Goal: Transaction & Acquisition: Purchase product/service

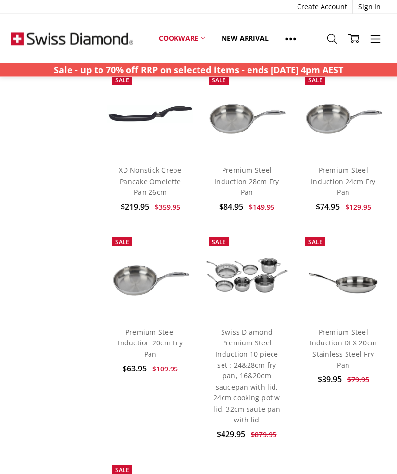
scroll to position [2035, 0]
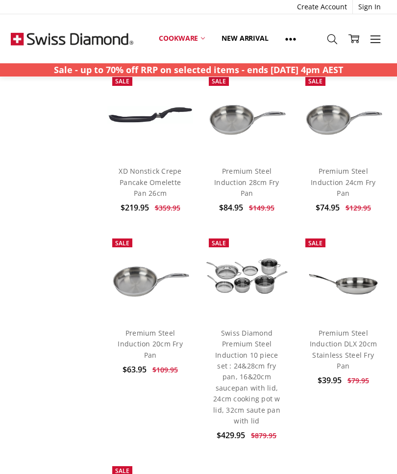
click at [353, 328] on link "Premium Steel Induction DLX 20cm Stainless Steel Fry Pan" at bounding box center [344, 349] width 68 height 42
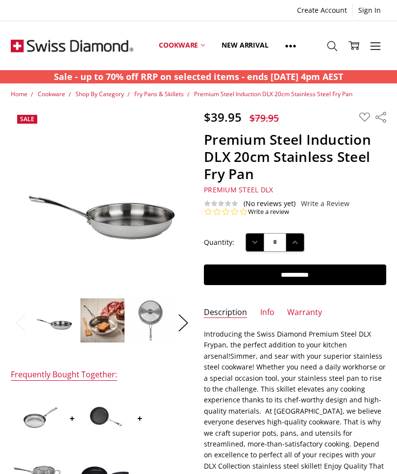
click at [189, 321] on button "Next" at bounding box center [184, 322] width 20 height 30
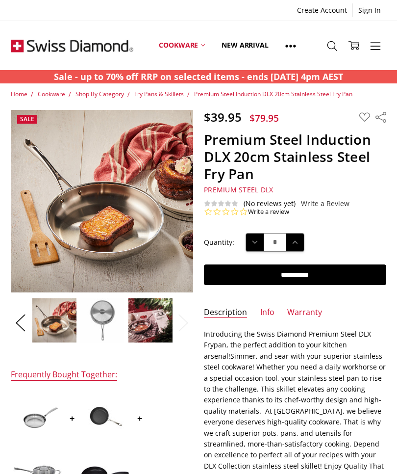
click at [206, 354] on span "Simmer, and sear with your superior stainless steel cookware! Whether you need …" at bounding box center [295, 438] width 182 height 174
click at [34, 316] on img at bounding box center [54, 320] width 45 height 45
click at [26, 319] on button "Previous" at bounding box center [21, 322] width 20 height 30
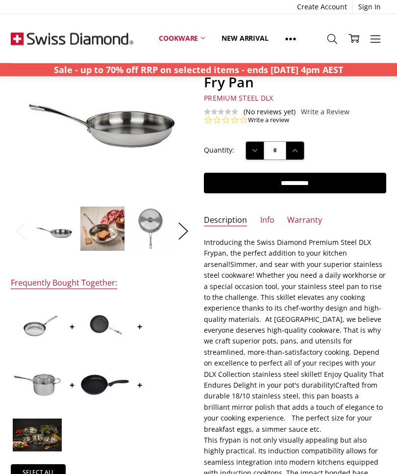
scroll to position [92, 0]
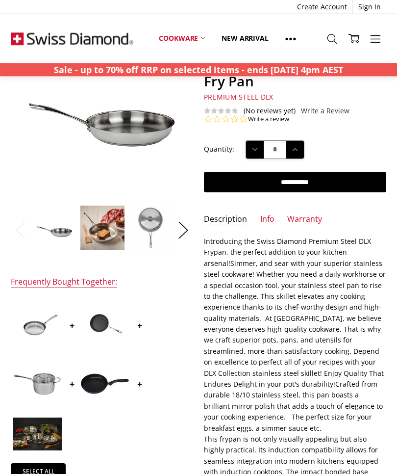
click at [112, 321] on img at bounding box center [104, 325] width 49 height 49
click at [106, 329] on img at bounding box center [104, 325] width 49 height 49
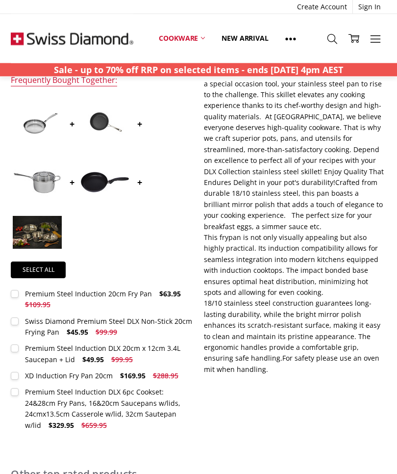
scroll to position [294, 0]
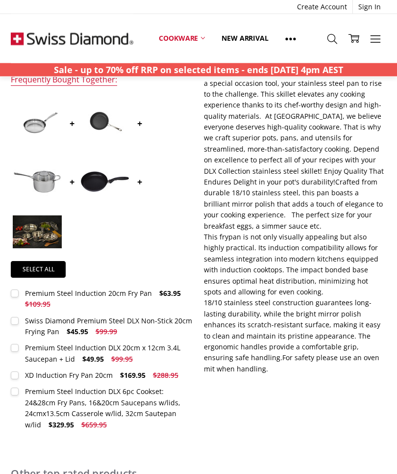
click at [35, 323] on div "Swiss Diamond Premium Steel DLX Non-Stick 20cm Frying Pan" at bounding box center [108, 326] width 167 height 20
click at [91, 324] on div "Swiss Diamond Premium Steel DLX Non-Stick 20cm Frying Pan" at bounding box center [108, 326] width 167 height 20
click at [102, 329] on span "$99.99" at bounding box center [107, 331] width 22 height 9
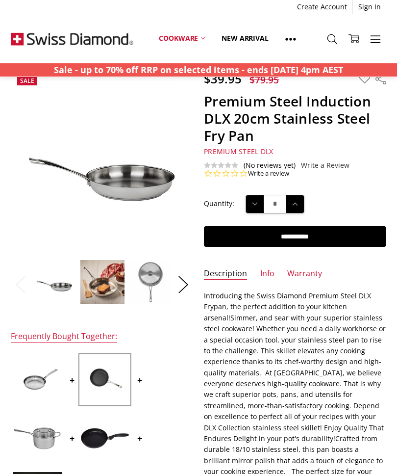
scroll to position [0, 0]
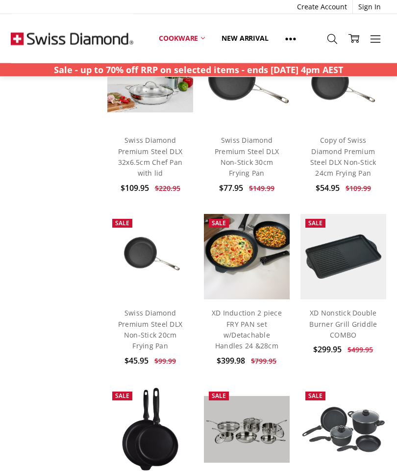
scroll to position [641, 0]
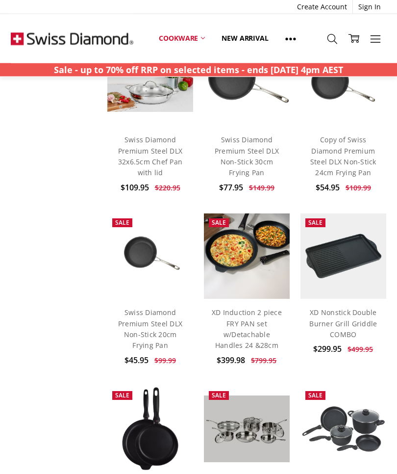
click at [147, 319] on link "Swiss Diamond Premium Steel DLX Non-Stick 20cm Frying Pan" at bounding box center [150, 329] width 64 height 42
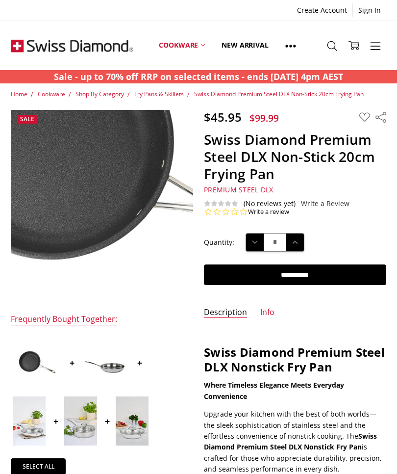
click at [92, 212] on img at bounding box center [127, 174] width 628 height 628
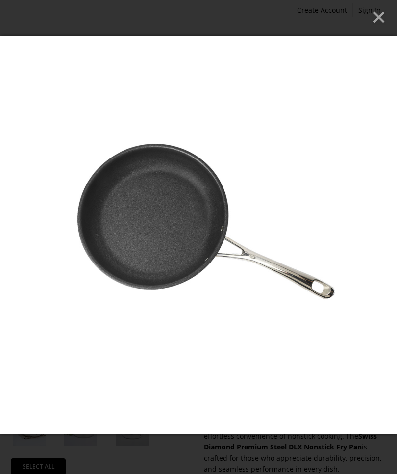
click at [212, 230] on img at bounding box center [198, 234] width 397 height 397
click at [221, 269] on img at bounding box center [198, 234] width 397 height 397
click at [381, 20] on line "Close" at bounding box center [379, 17] width 10 height 10
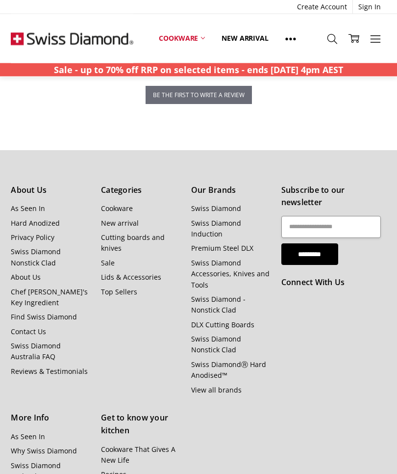
scroll to position [1074, 0]
click at [277, 389] on div "Subscribe to our newsletter Email Address ********* Connect With Us" at bounding box center [334, 366] width 116 height 365
click at [235, 320] on link "DLX Cutting Boards" at bounding box center [222, 324] width 63 height 9
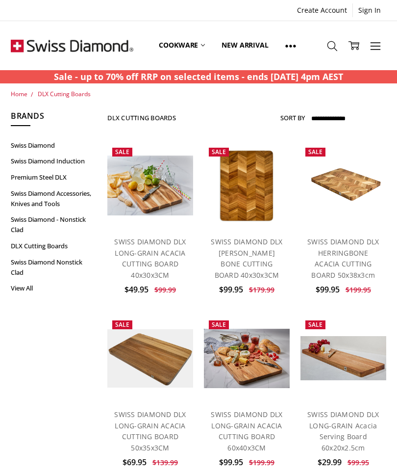
click at [18, 97] on span "Home" at bounding box center [19, 94] width 17 height 8
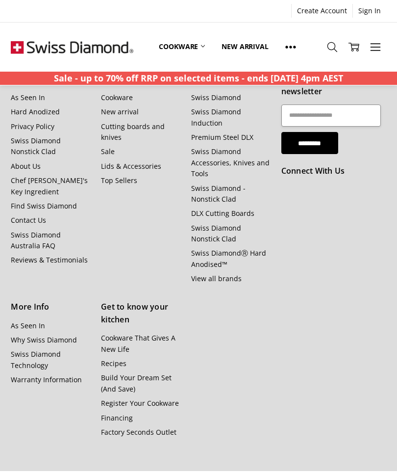
scroll to position [1099, 0]
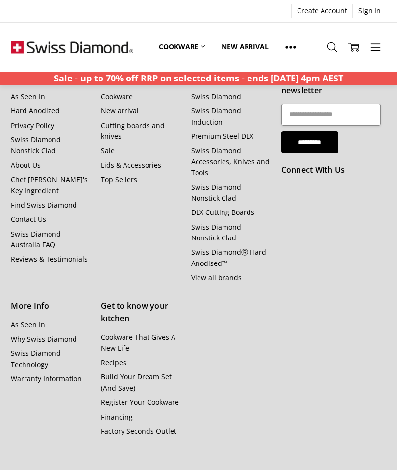
click at [47, 374] on link "Warranty Information" at bounding box center [46, 378] width 71 height 9
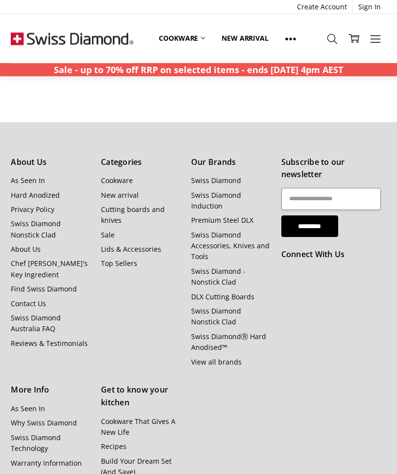
scroll to position [1331, 0]
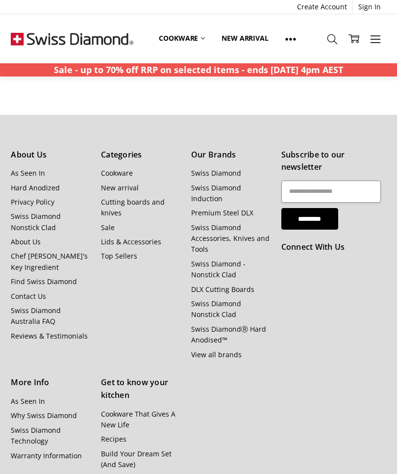
click at [37, 410] on link "Why Swiss Diamond" at bounding box center [44, 414] width 66 height 9
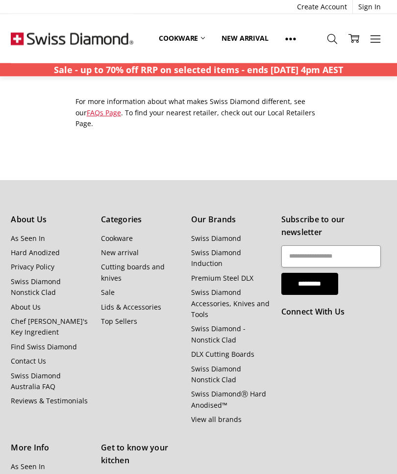
scroll to position [964, 0]
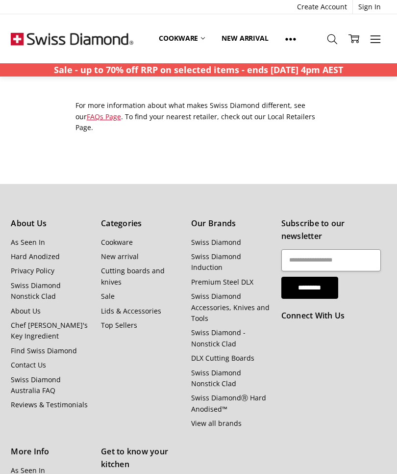
click at [121, 266] on link "Cutting boards and knives" at bounding box center [133, 276] width 64 height 20
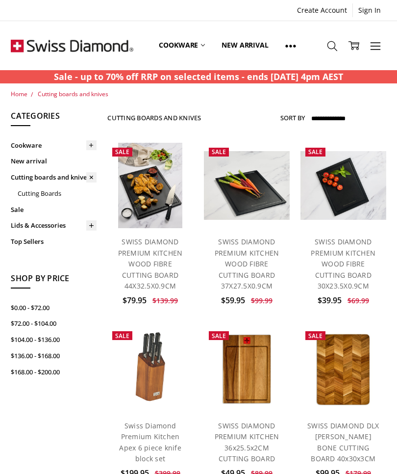
click at [345, 425] on link "SWISS DIAMOND DLX HERRING BONE CUTTING BOARD 40x30x3CM" at bounding box center [343, 442] width 72 height 42
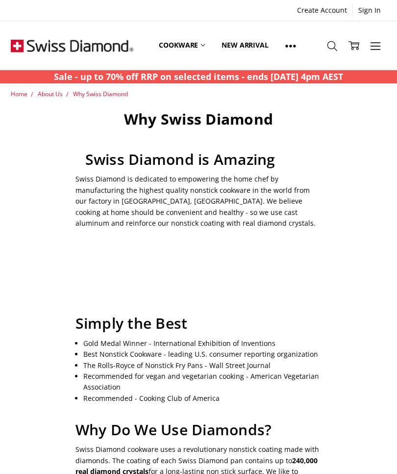
click at [381, 46] on link "More" at bounding box center [376, 45] width 22 height 25
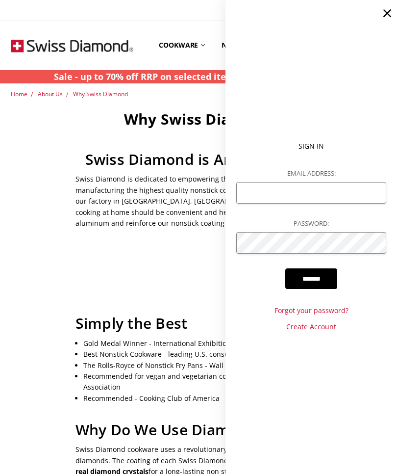
click at [311, 330] on link "Create Account" at bounding box center [311, 326] width 150 height 11
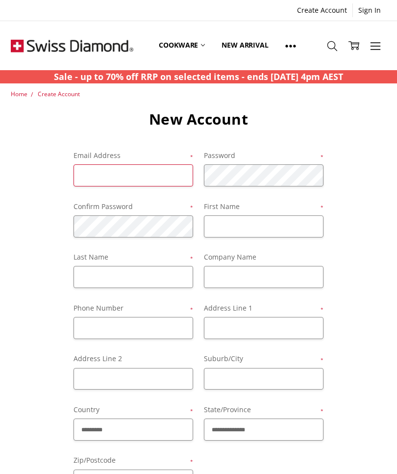
click at [90, 183] on input "Email Address *" at bounding box center [134, 175] width 120 height 22
type input "**********"
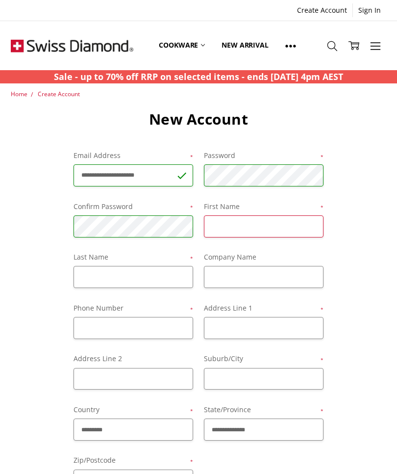
click at [238, 227] on input "First Name *" at bounding box center [264, 226] width 120 height 22
type input "********"
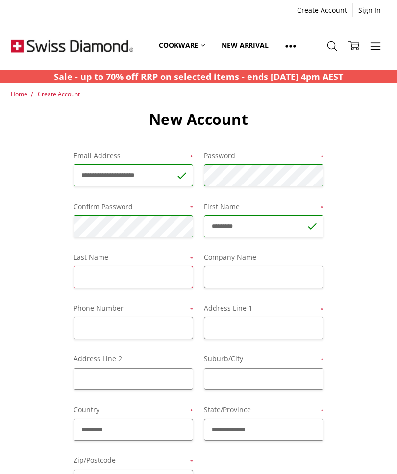
click at [113, 276] on input "Last Name *" at bounding box center [134, 277] width 120 height 22
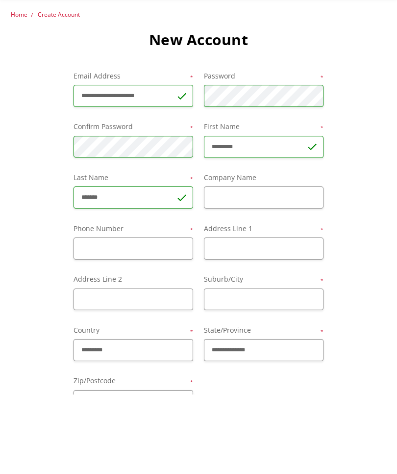
type input "*******"
click at [110, 317] on input "Phone Number *" at bounding box center [134, 328] width 120 height 22
type input "**********"
click at [237, 317] on input "Address Line 1 *" at bounding box center [264, 328] width 120 height 22
type input "**********"
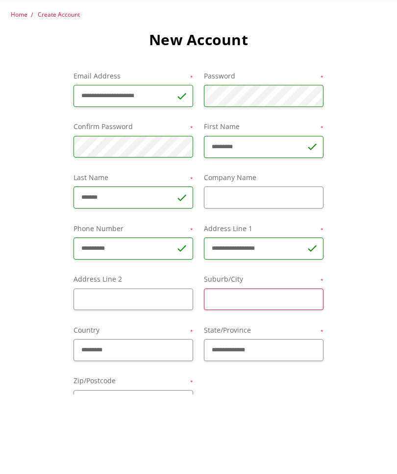
click at [234, 368] on input "Suburb/City *" at bounding box center [264, 379] width 120 height 22
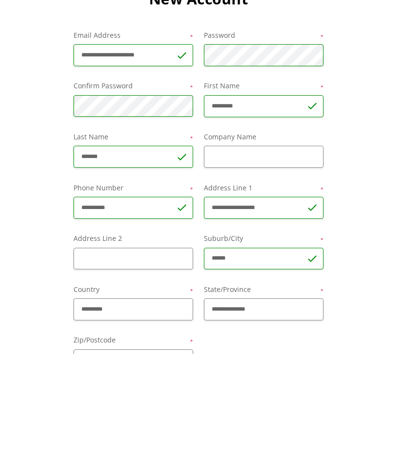
type input "******"
click at [265, 418] on select "**********" at bounding box center [264, 429] width 120 height 22
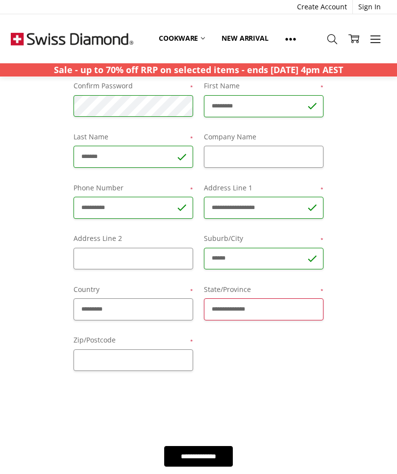
select select "**********"
click at [114, 359] on input "Zip/Postcode *" at bounding box center [134, 360] width 120 height 22
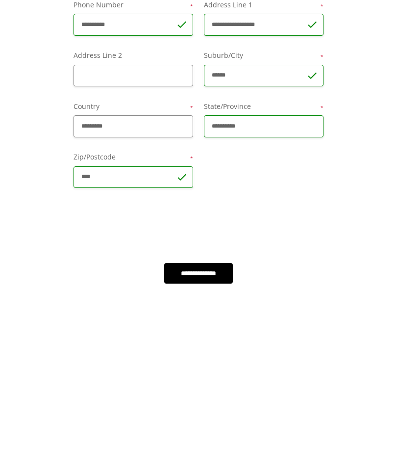
type input "****"
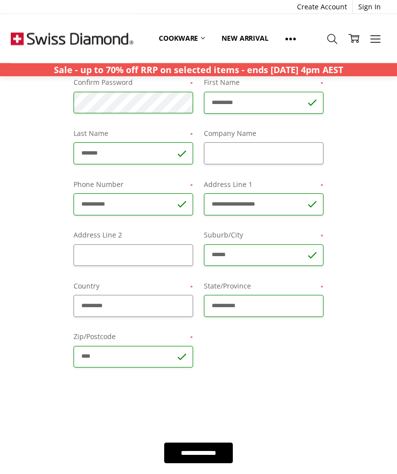
scroll to position [124, 0]
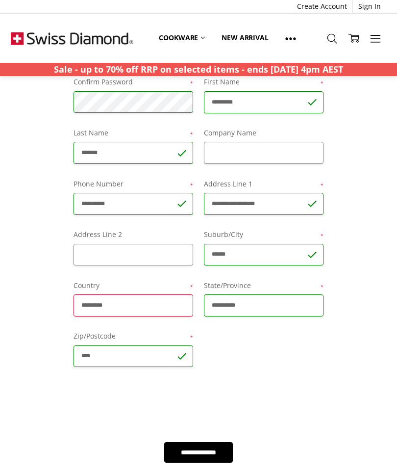
click at [154, 298] on select "**********" at bounding box center [134, 306] width 120 height 22
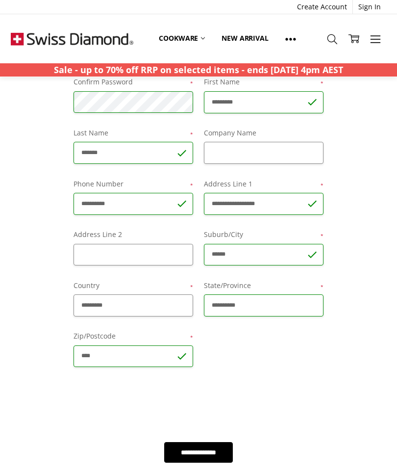
click at [281, 300] on select "**********" at bounding box center [264, 305] width 120 height 22
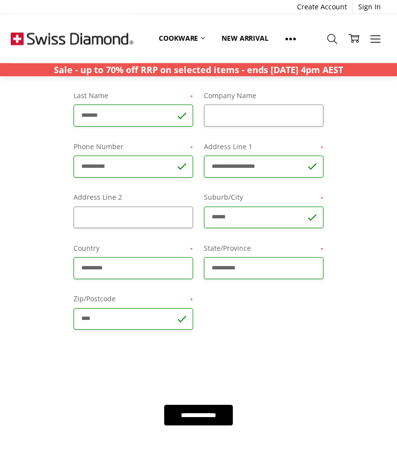
scroll to position [161, 0]
click at [200, 405] on input "**********" at bounding box center [198, 415] width 69 height 21
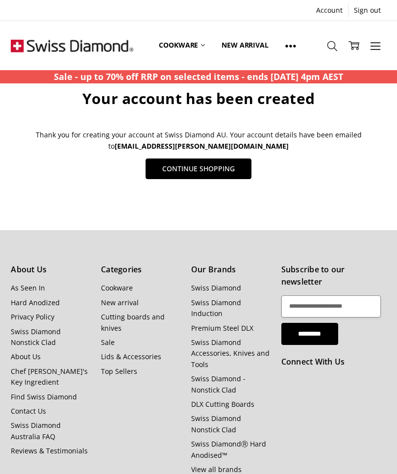
click at [190, 165] on link "Continue Shopping" at bounding box center [199, 168] width 106 height 21
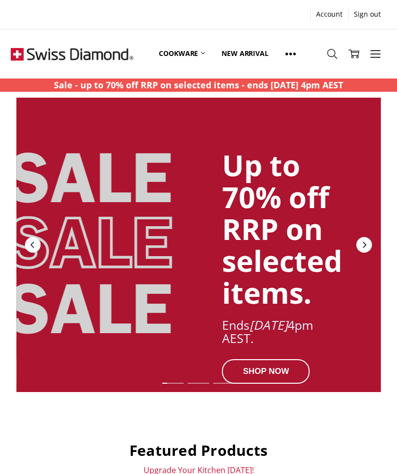
click at [378, 58] on use at bounding box center [375, 54] width 10 height 7
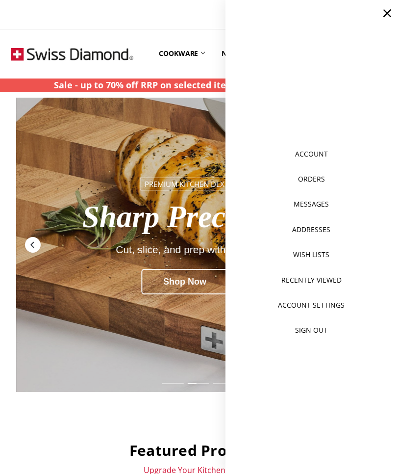
click at [391, 18] on icon at bounding box center [388, 13] width 14 height 14
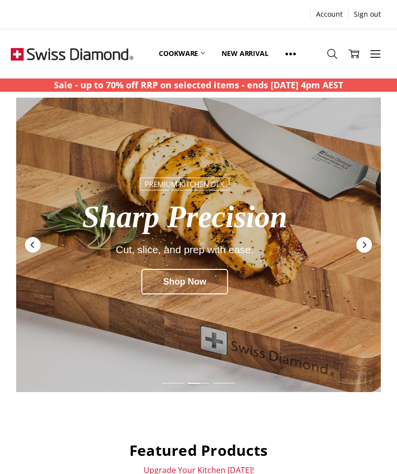
click at [380, 57] on use at bounding box center [375, 54] width 10 height 7
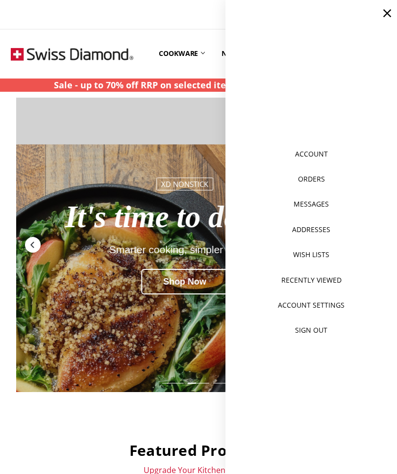
click at [390, 13] on icon at bounding box center [388, 13] width 14 height 14
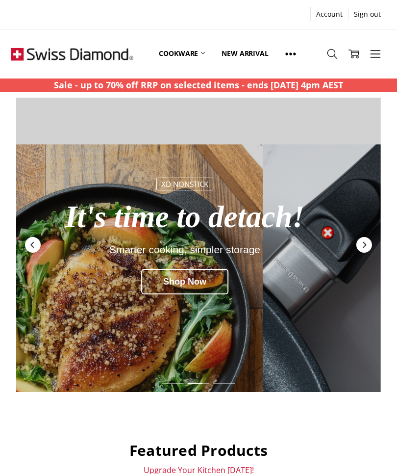
click at [203, 55] on icon at bounding box center [203, 53] width 4 height 4
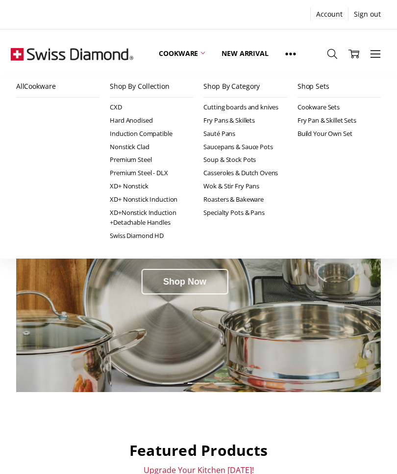
click at [236, 122] on link "Fry Pans & Skillets" at bounding box center [245, 120] width 83 height 13
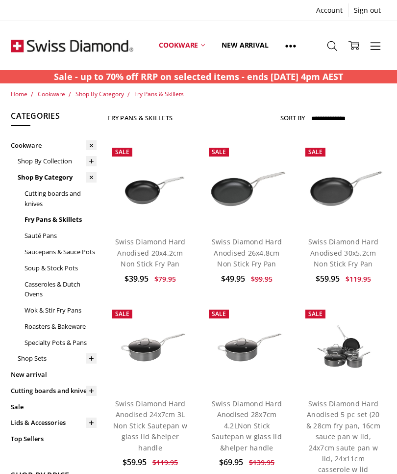
click at [54, 95] on span "Cookware" at bounding box center [51, 94] width 27 height 8
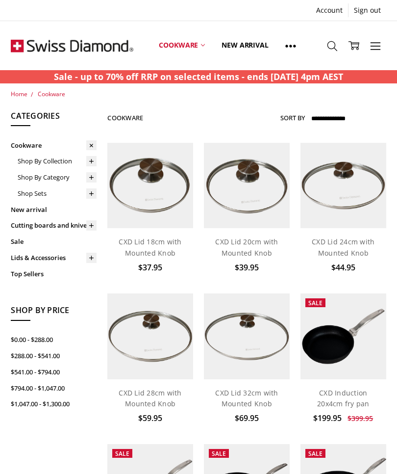
click at [206, 51] on link "Cookware" at bounding box center [182, 46] width 63 height 44
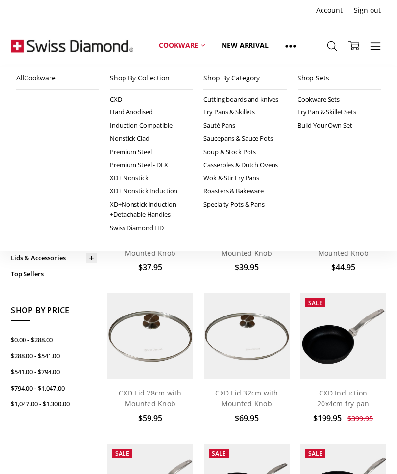
click at [165, 126] on link "Induction Compatible" at bounding box center [151, 125] width 83 height 13
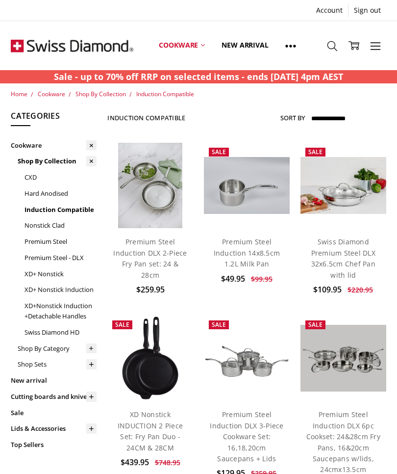
click at [52, 97] on span "Cookware" at bounding box center [51, 94] width 27 height 8
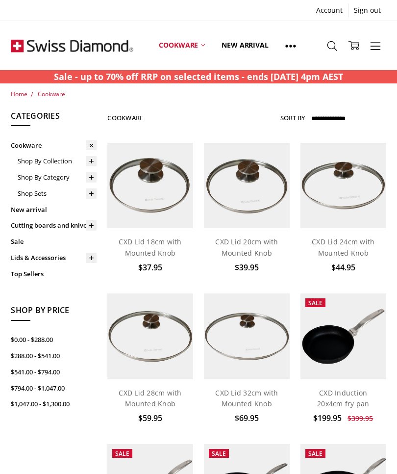
click at [94, 182] on link at bounding box center [91, 177] width 10 height 16
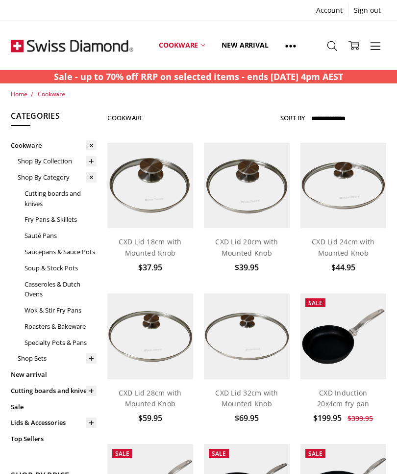
click at [72, 220] on link "Fry Pans & Skillets" at bounding box center [61, 219] width 72 height 16
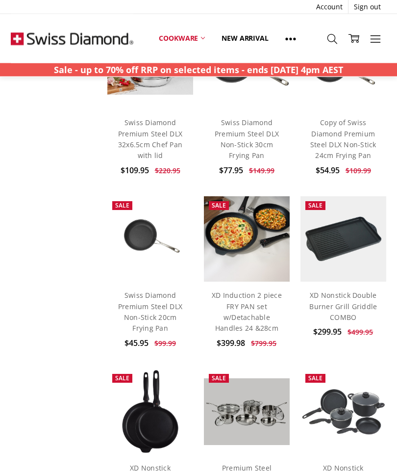
scroll to position [659, 0]
click at [145, 297] on link "Swiss Diamond Premium Steel DLX Non-Stick 20cm Frying Pan" at bounding box center [150, 311] width 64 height 42
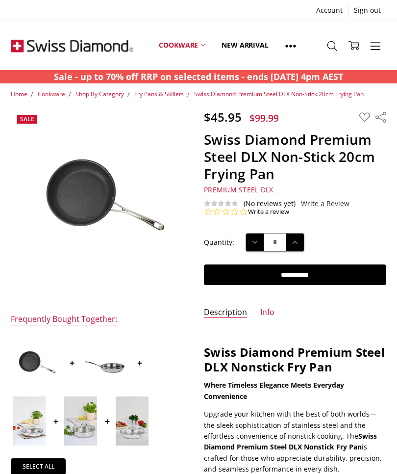
click at [292, 274] on input "**********" at bounding box center [295, 274] width 182 height 21
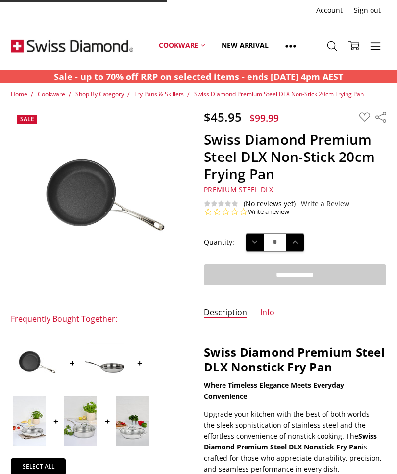
type input "**********"
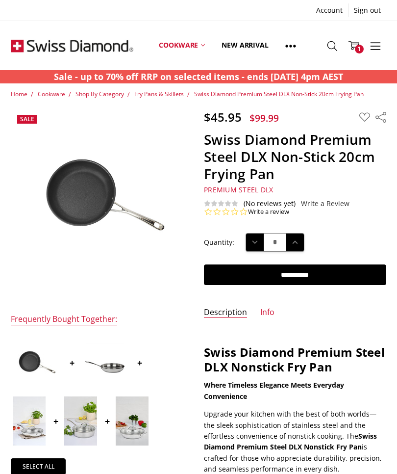
click at [25, 97] on span "Home" at bounding box center [19, 94] width 17 height 8
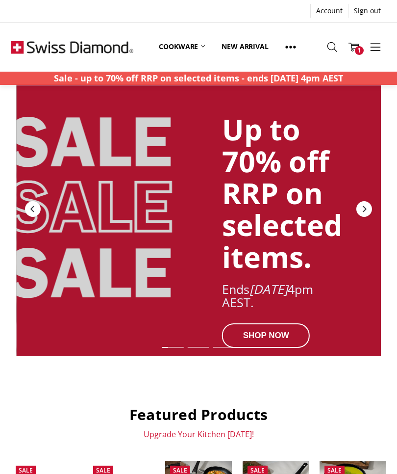
scroll to position [34, 0]
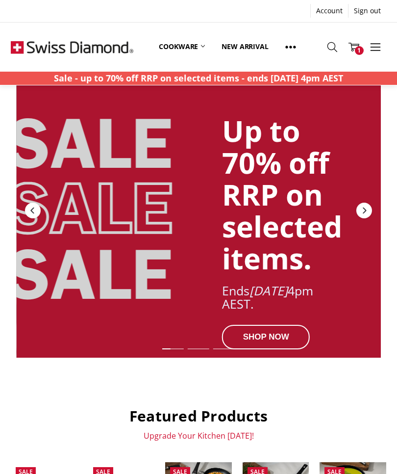
click at [262, 335] on div "SHOP NOW" at bounding box center [266, 336] width 88 height 25
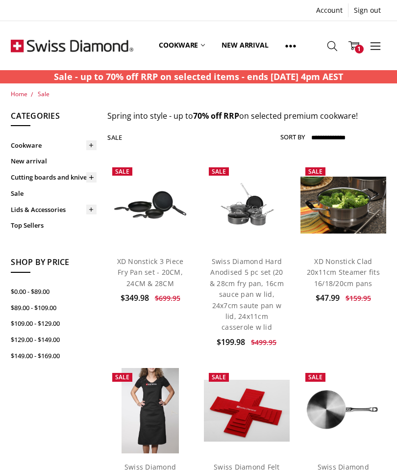
click at [16, 97] on span "Home" at bounding box center [19, 94] width 17 height 8
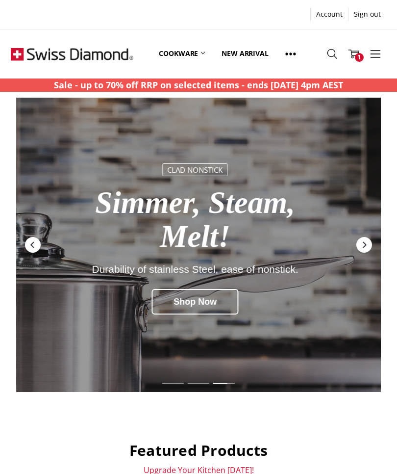
click at [199, 300] on div "Shop Now" at bounding box center [195, 300] width 87 height 25
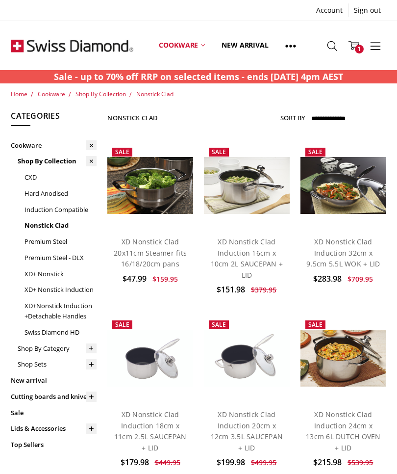
click at [50, 97] on span "Cookware" at bounding box center [51, 94] width 27 height 8
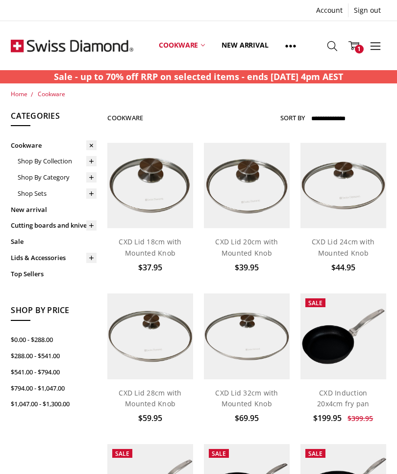
click at [23, 239] on link "Sale" at bounding box center [54, 241] width 86 height 16
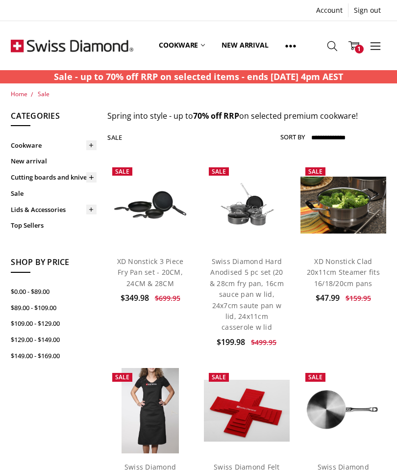
click at [51, 180] on link "Cutting boards and knives" at bounding box center [54, 177] width 86 height 16
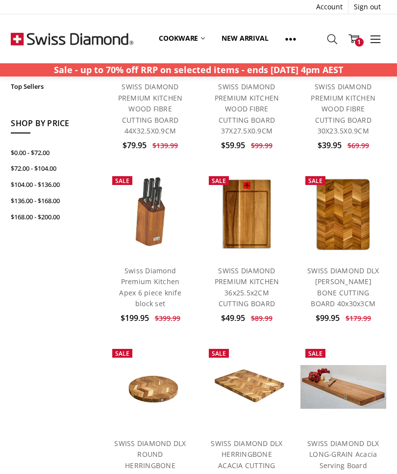
scroll to position [154, 0]
click at [253, 275] on link "SWISS DIAMOND PREMIUM KITCHEN 36x25.5x2CM CUTTING BOARD" at bounding box center [247, 287] width 65 height 42
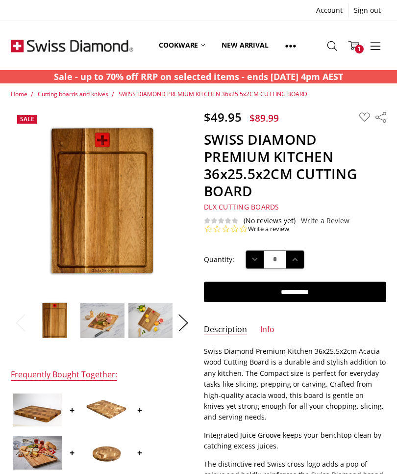
click at [183, 321] on button "Next" at bounding box center [184, 322] width 20 height 30
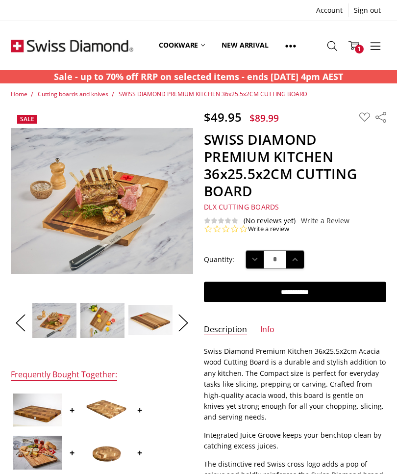
click at [183, 321] on button "Next" at bounding box center [184, 322] width 20 height 30
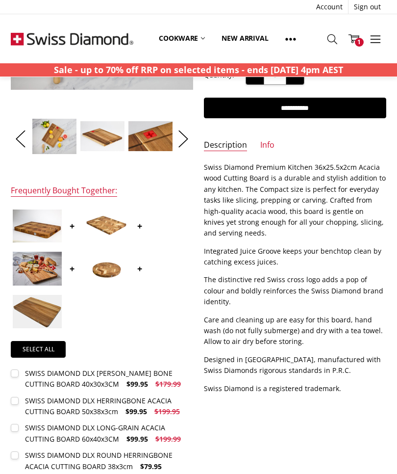
scroll to position [191, 0]
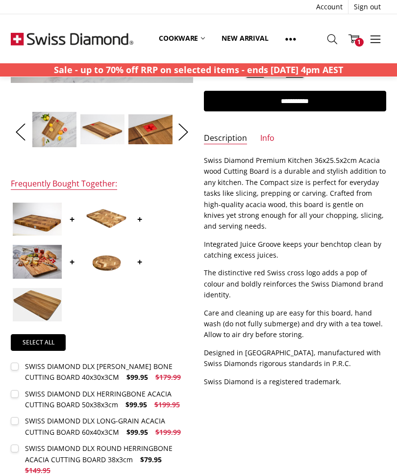
click at [296, 373] on div "$49.95 $89.99 MSRP: You save Add to Wish List" at bounding box center [198, 222] width 386 height 606
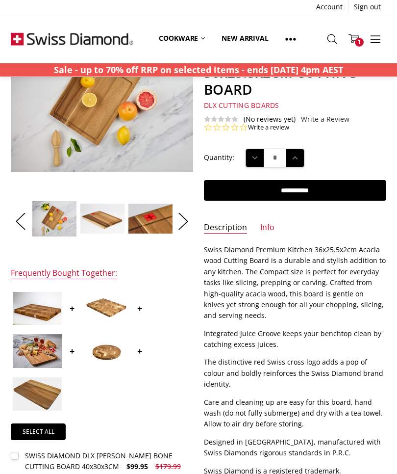
scroll to position [0, 0]
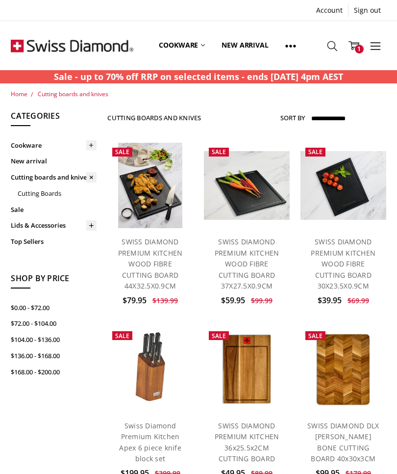
click at [90, 147] on icon at bounding box center [91, 145] width 7 height 7
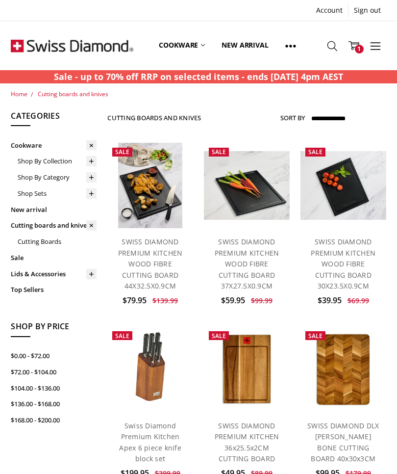
click at [91, 178] on icon at bounding box center [91, 177] width 7 height 7
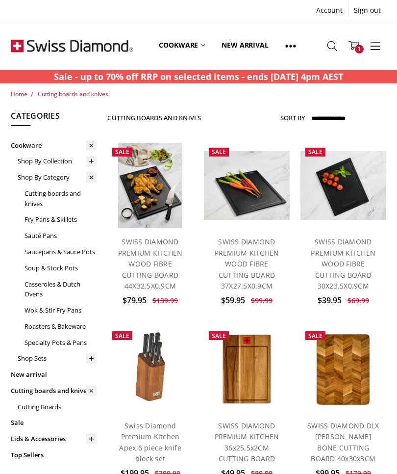
click at [43, 254] on link "Saucepans & Sauce Pots" at bounding box center [61, 252] width 72 height 16
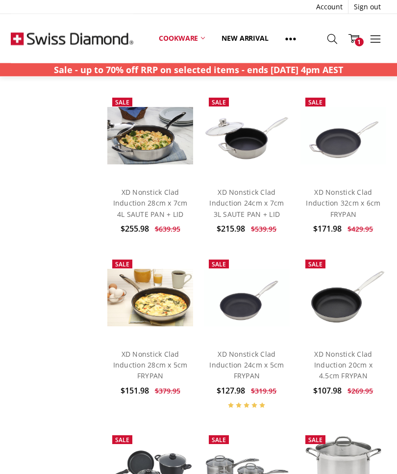
scroll to position [1864, 0]
click at [360, 44] on span "1" at bounding box center [359, 42] width 9 height 9
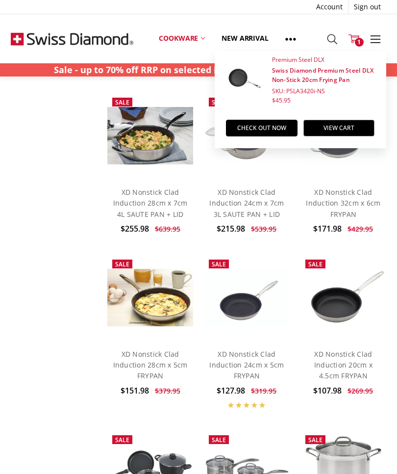
click at [263, 127] on link "Check out now" at bounding box center [262, 128] width 72 height 17
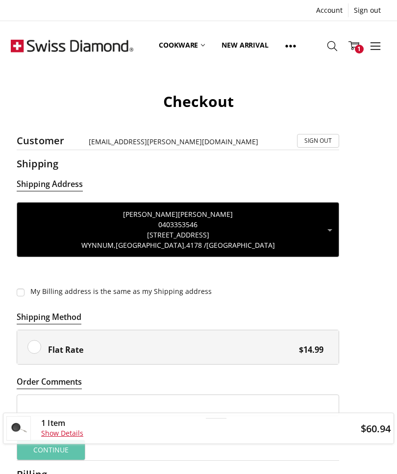
click at [41, 346] on label "Flat Rate $14.99" at bounding box center [178, 347] width 322 height 34
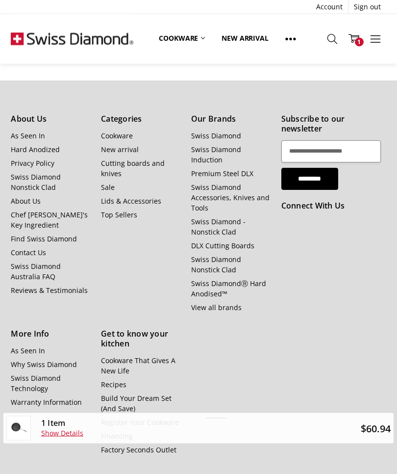
scroll to position [425, 0]
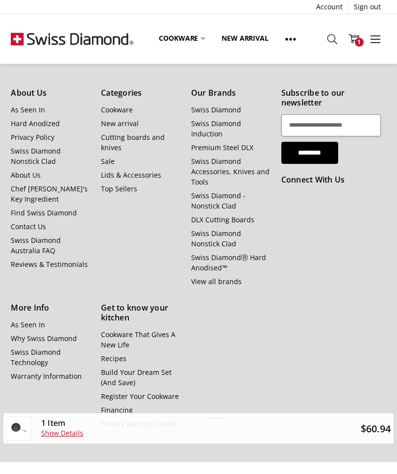
click at [71, 437] on link "Show Details" at bounding box center [62, 432] width 42 height 9
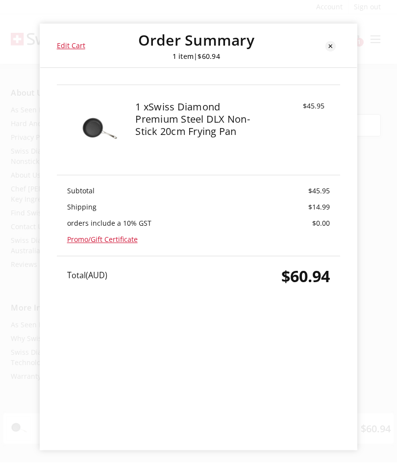
click at [330, 48] on icon at bounding box center [330, 46] width 10 height 10
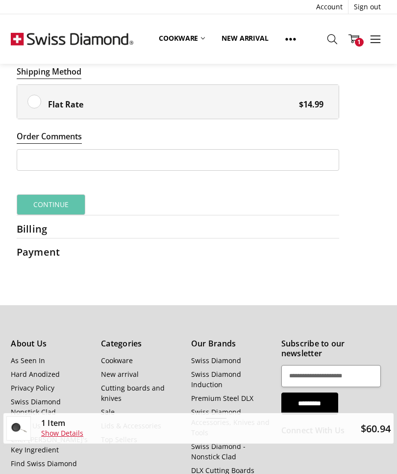
scroll to position [165, 0]
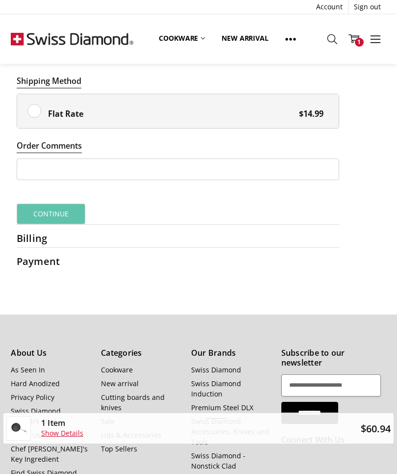
click at [49, 257] on h2 "Payment" at bounding box center [48, 261] width 62 height 12
click at [44, 237] on h2 "Billing" at bounding box center [48, 238] width 62 height 12
click at [56, 214] on button "Continue" at bounding box center [51, 214] width 69 height 21
